Goal: Check status

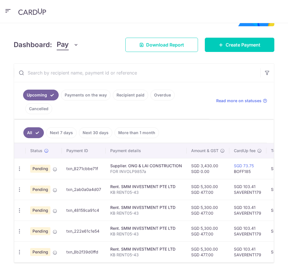
click at [111, 90] on link "Payments on the way" at bounding box center [86, 95] width 50 height 11
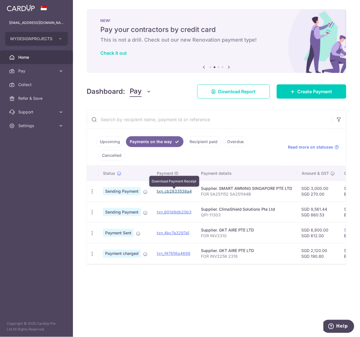
click at [175, 191] on link "txn_cb2833538a4" at bounding box center [174, 191] width 35 height 5
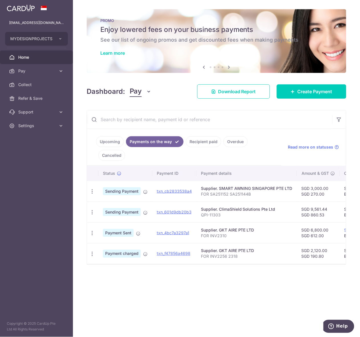
click at [288, 270] on html "[EMAIL_ADDRESS][DOMAIN_NAME] MYDESIGNPROJECTS Add new company MYDESIGNPROJECTS …" at bounding box center [180, 168] width 360 height 337
